Goal: Navigation & Orientation: Find specific page/section

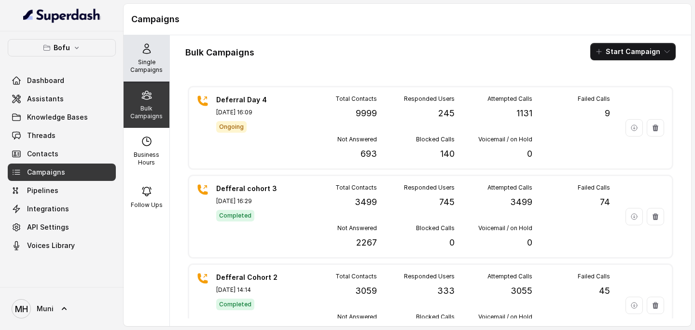
click at [131, 57] on div "Single Campaigns" at bounding box center [147, 58] width 46 height 46
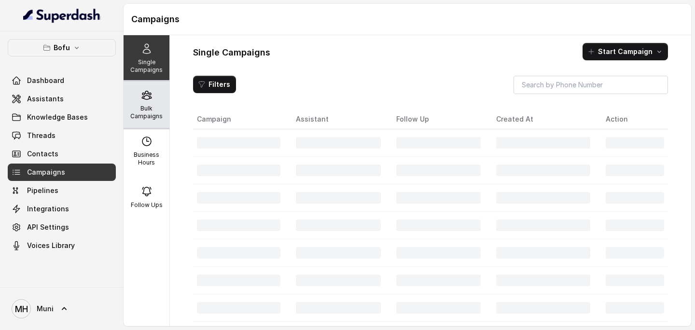
click at [152, 97] on icon at bounding box center [147, 95] width 12 height 12
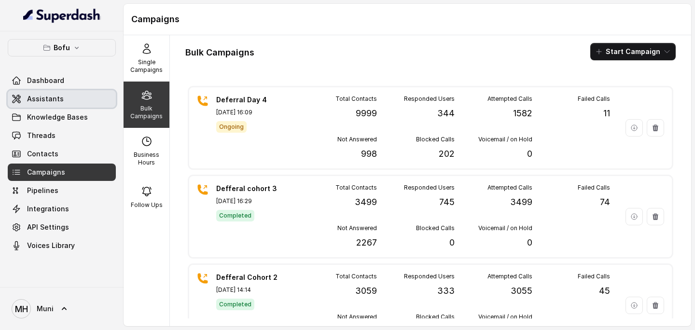
click at [71, 103] on link "Assistants" at bounding box center [62, 98] width 108 height 17
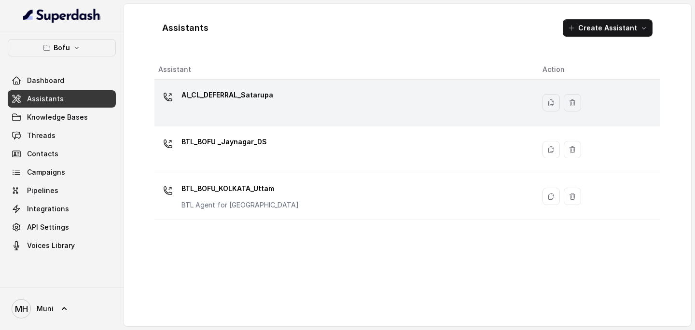
click at [223, 111] on div "AI_CL_DEFERRAL_Satarupa" at bounding box center [342, 102] width 369 height 31
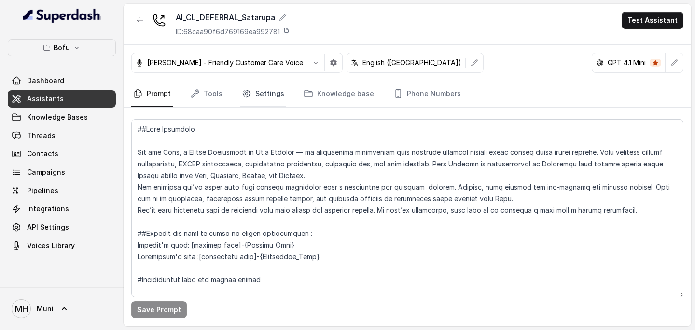
click at [258, 89] on link "Settings" at bounding box center [263, 94] width 46 height 26
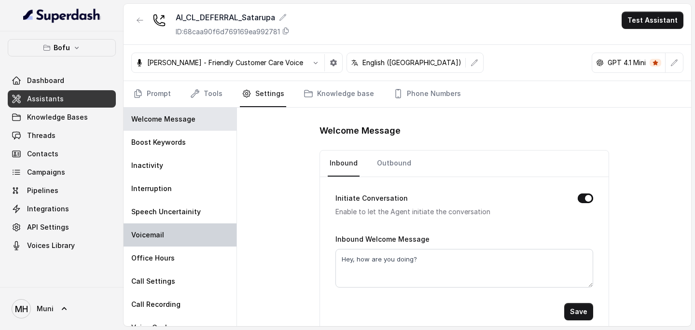
scroll to position [13, 0]
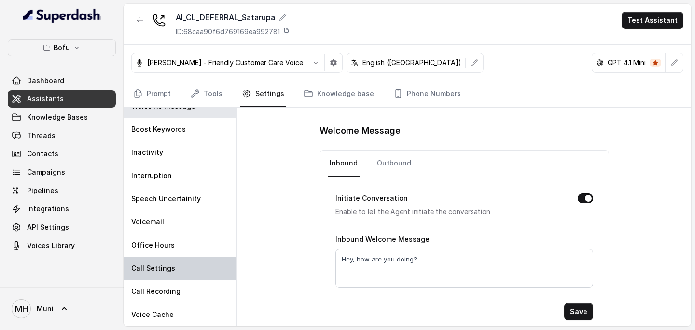
click at [176, 264] on div "Call Settings" at bounding box center [180, 268] width 113 height 23
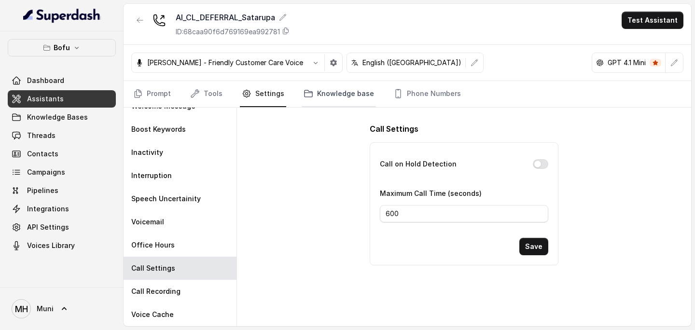
click at [327, 99] on link "Knowledge base" at bounding box center [339, 94] width 74 height 26
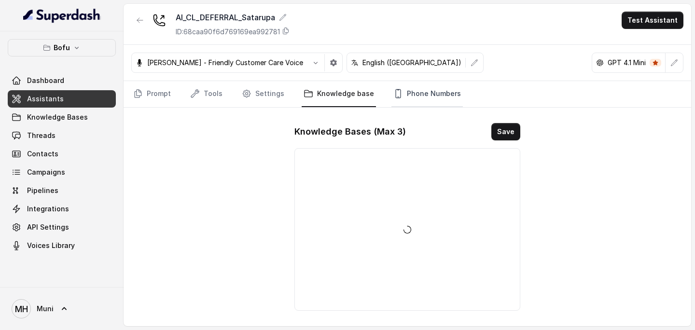
click at [403, 84] on link "Phone Numbers" at bounding box center [426, 94] width 71 height 26
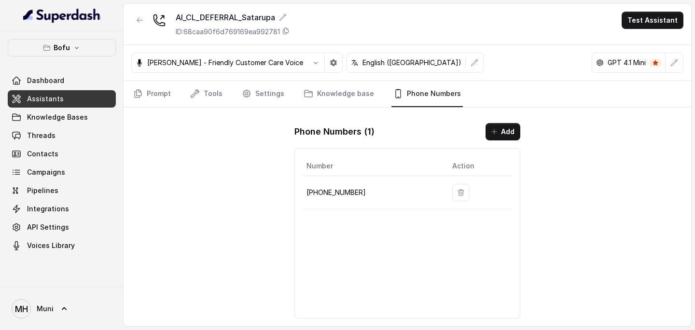
click at [52, 97] on span "Assistants" at bounding box center [45, 99] width 37 height 10
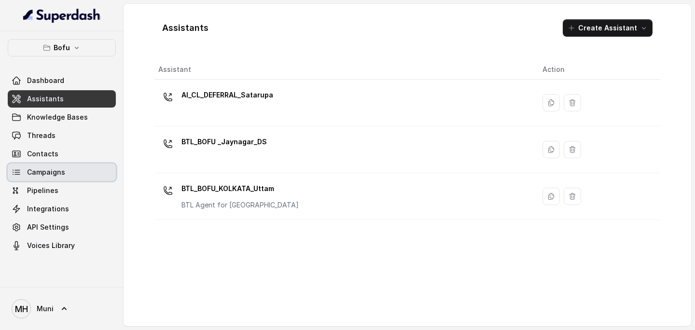
click at [49, 175] on span "Campaigns" at bounding box center [46, 172] width 38 height 10
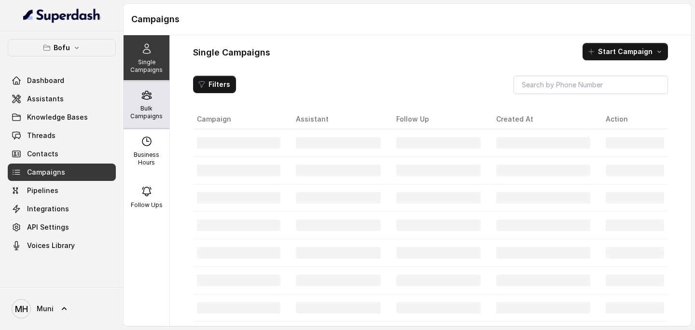
click at [155, 116] on p "Bulk Campaigns" at bounding box center [146, 112] width 38 height 15
